Goal: Task Accomplishment & Management: Use online tool/utility

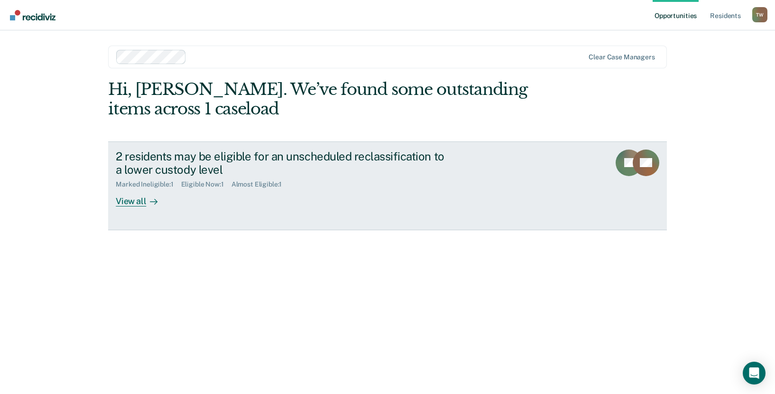
click at [133, 203] on div "View all" at bounding box center [142, 197] width 53 height 19
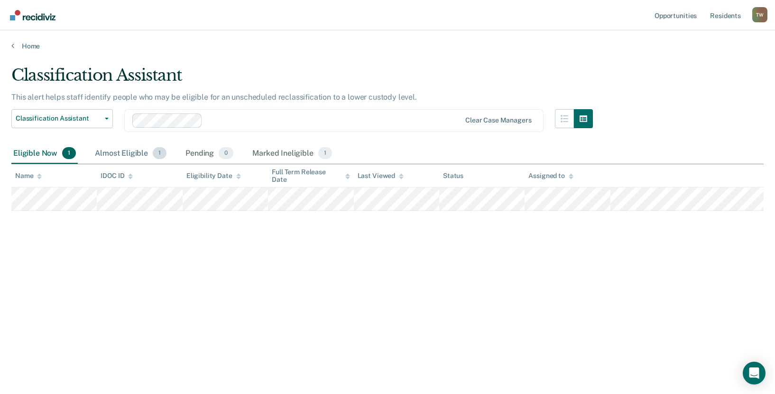
click at [124, 151] on div "Almost Eligible 1" at bounding box center [130, 153] width 75 height 21
click at [283, 152] on div "Marked Ineligible 1" at bounding box center [293, 153] width 84 height 21
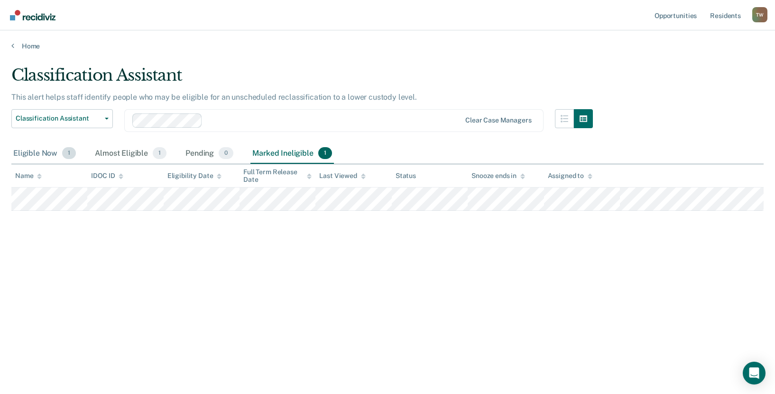
click at [40, 154] on div "Eligible Now 1" at bounding box center [44, 153] width 66 height 21
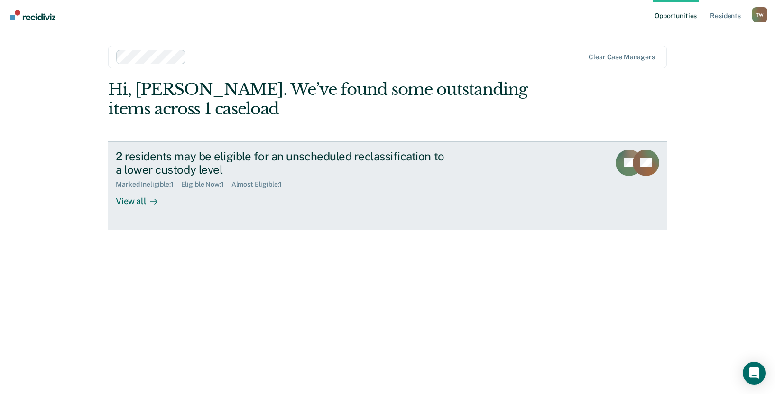
click at [122, 202] on div "View all" at bounding box center [142, 197] width 53 height 19
